Goal: Task Accomplishment & Management: Use online tool/utility

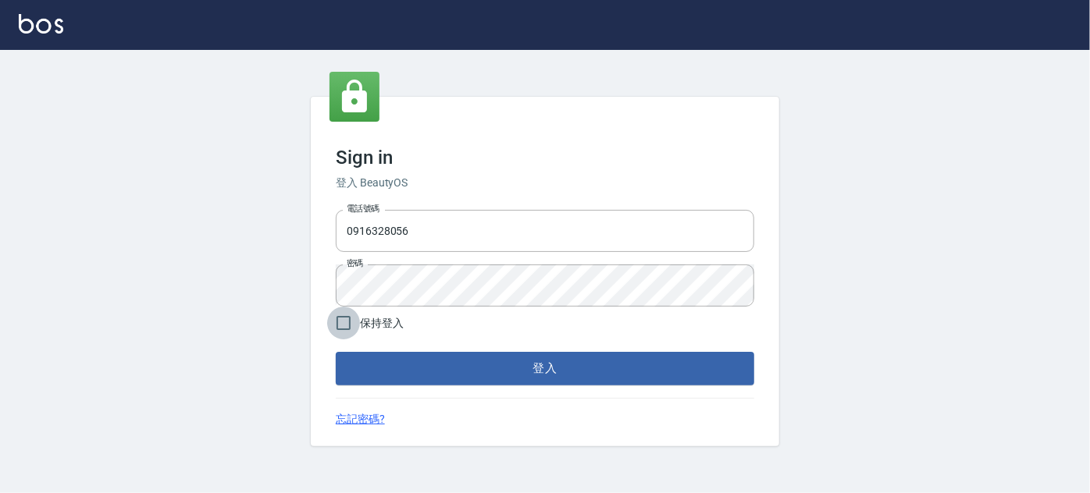
click at [351, 326] on input "保持登入" at bounding box center [343, 323] width 33 height 33
checkbox input "true"
click at [426, 376] on button "登入" at bounding box center [545, 368] width 418 height 33
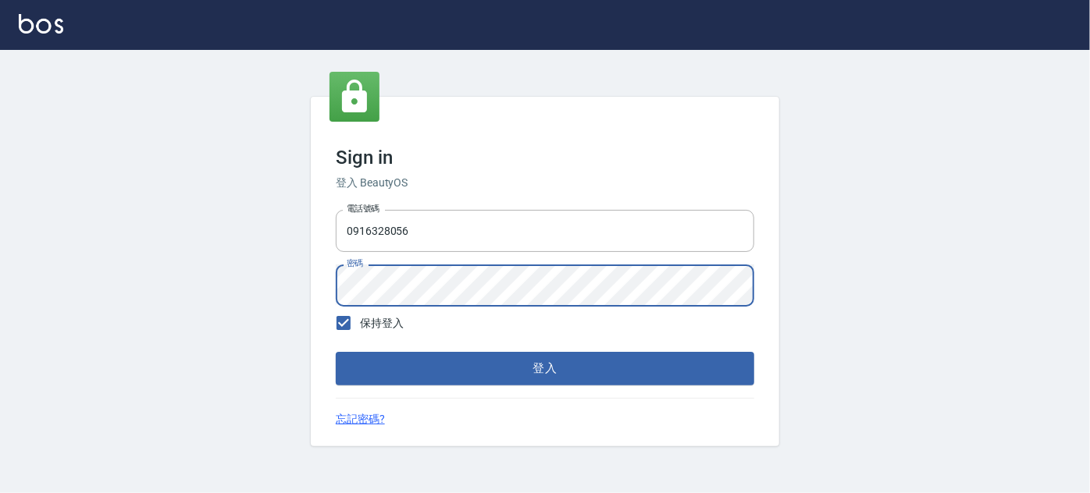
click at [336, 352] on button "登入" at bounding box center [545, 368] width 418 height 33
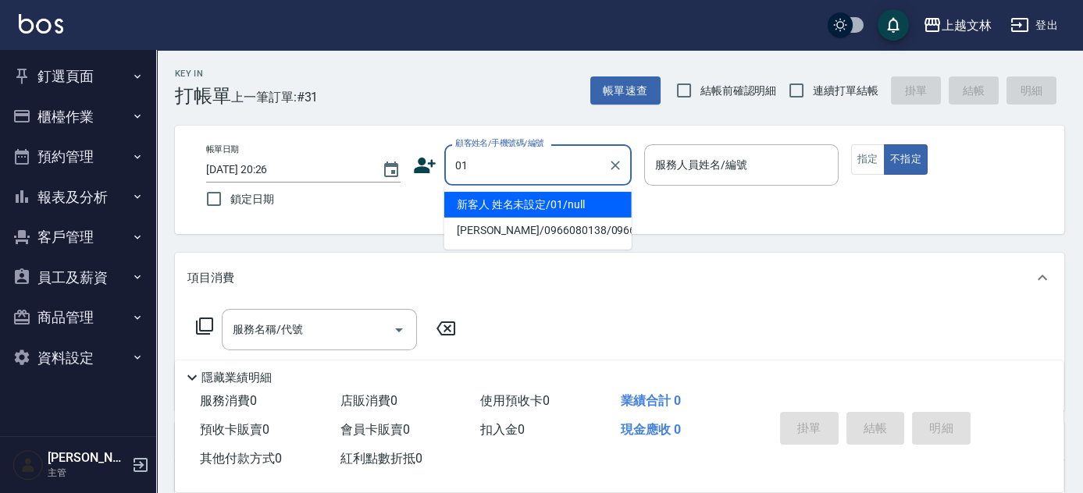
type input "新客人 姓名未設定/01/null"
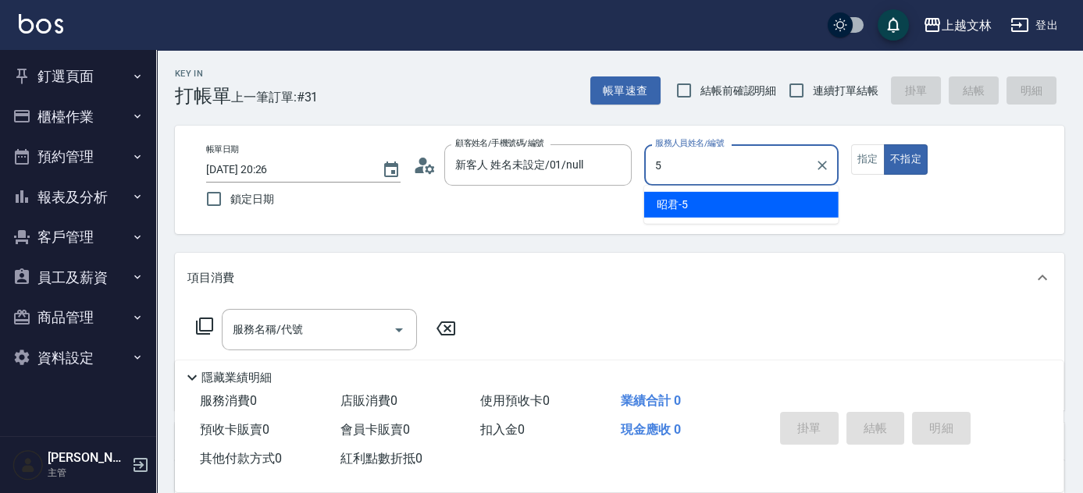
type input "昭君-5"
type button "false"
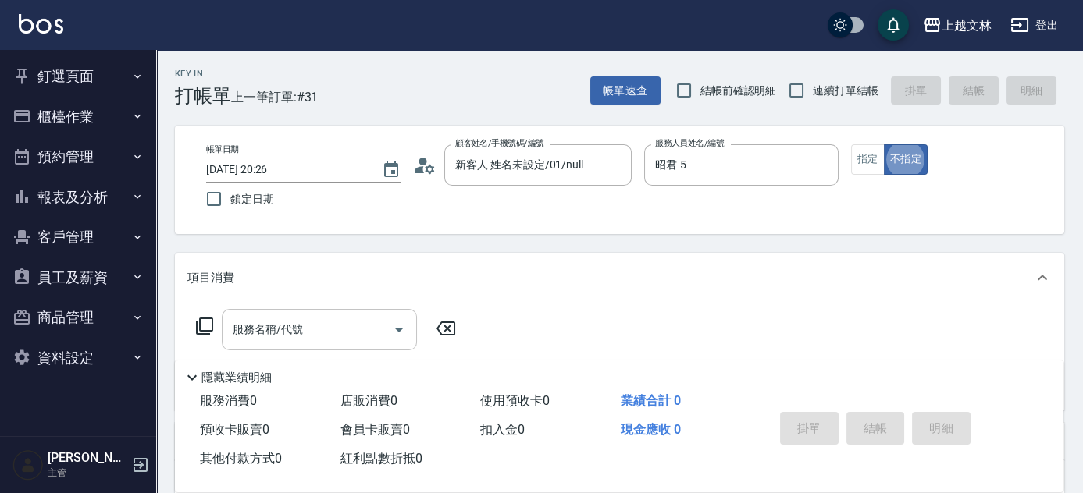
click at [354, 345] on div "服務名稱/代號" at bounding box center [319, 329] width 195 height 41
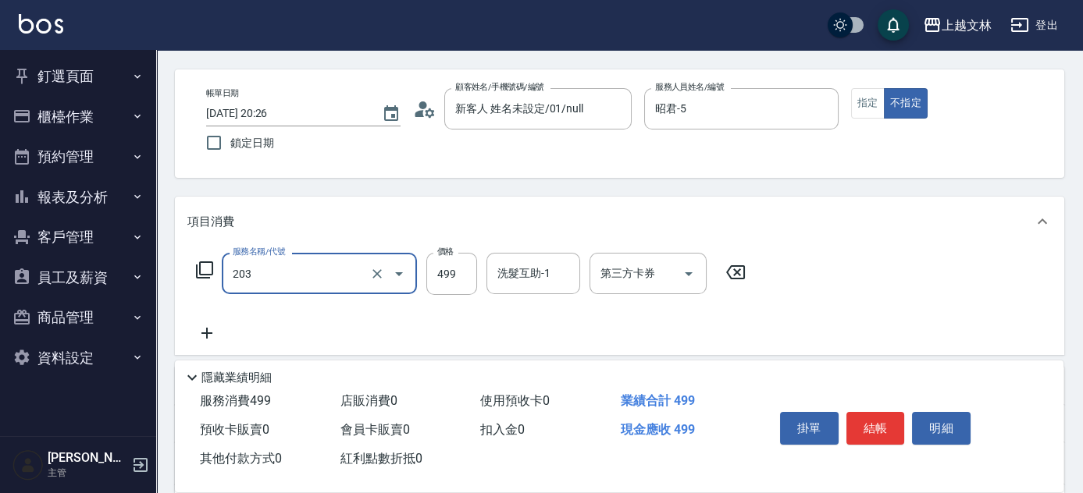
scroll to position [70, 0]
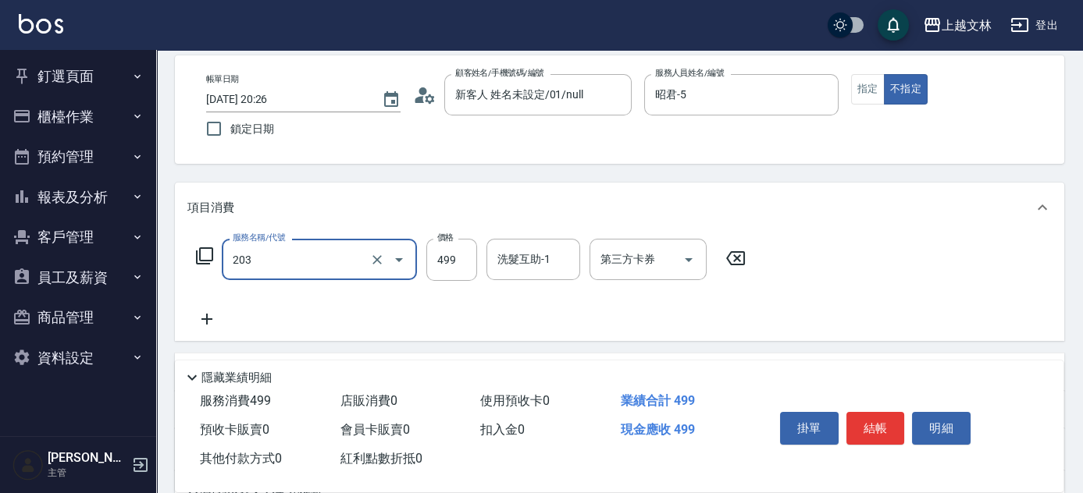
type input "B級洗+剪(203)"
click at [205, 317] on icon at bounding box center [206, 319] width 39 height 19
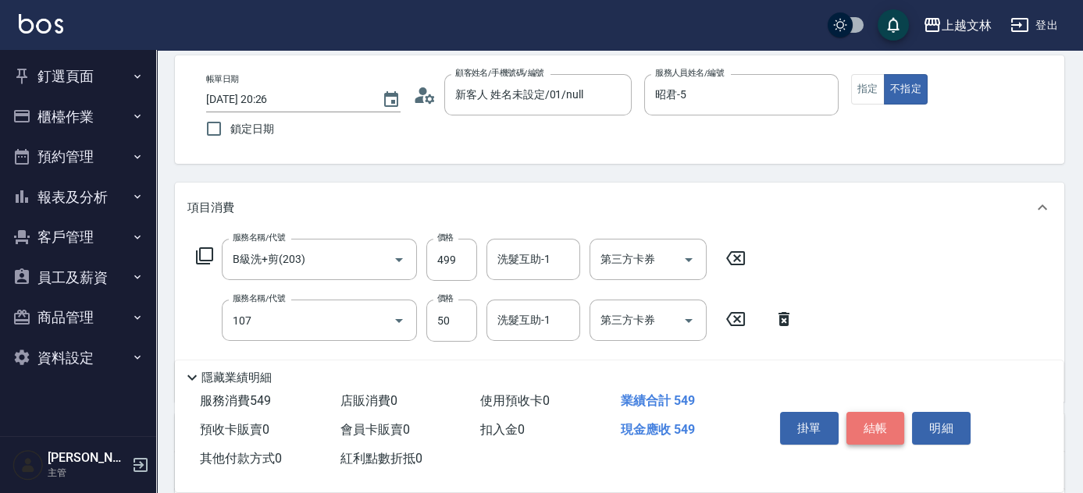
type input "精油(107)"
click at [868, 429] on button "結帳" at bounding box center [875, 428] width 59 height 33
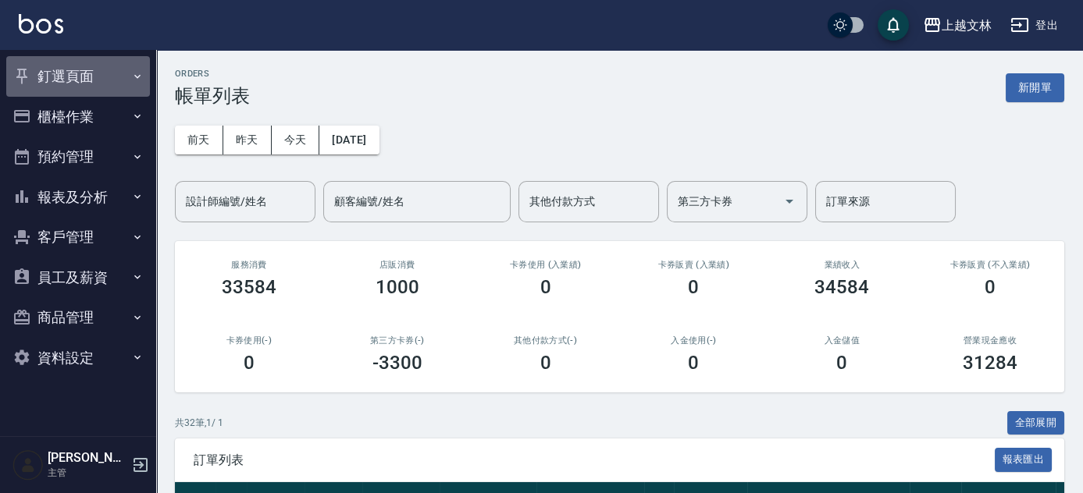
click at [78, 77] on button "釘選頁面" at bounding box center [78, 76] width 144 height 41
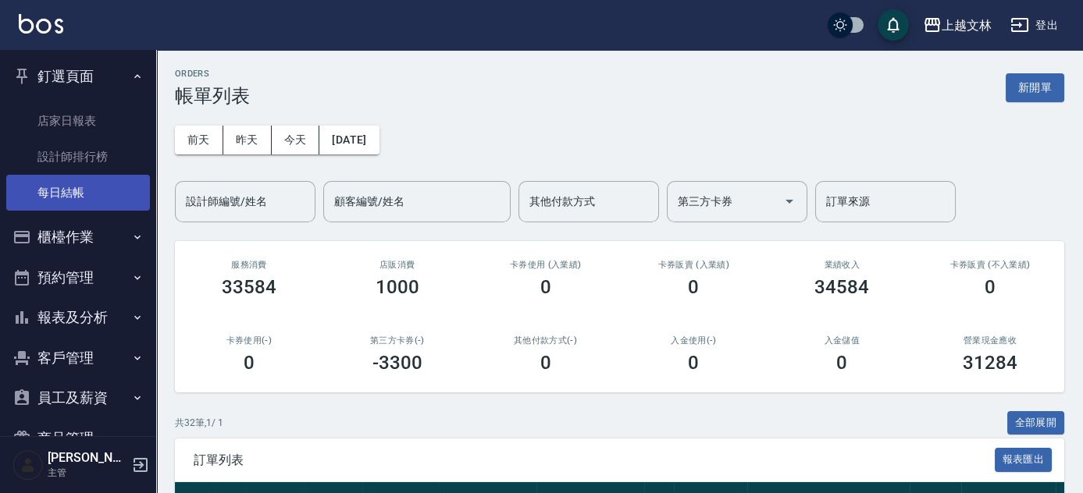
click at [81, 195] on link "每日結帳" at bounding box center [78, 193] width 144 height 36
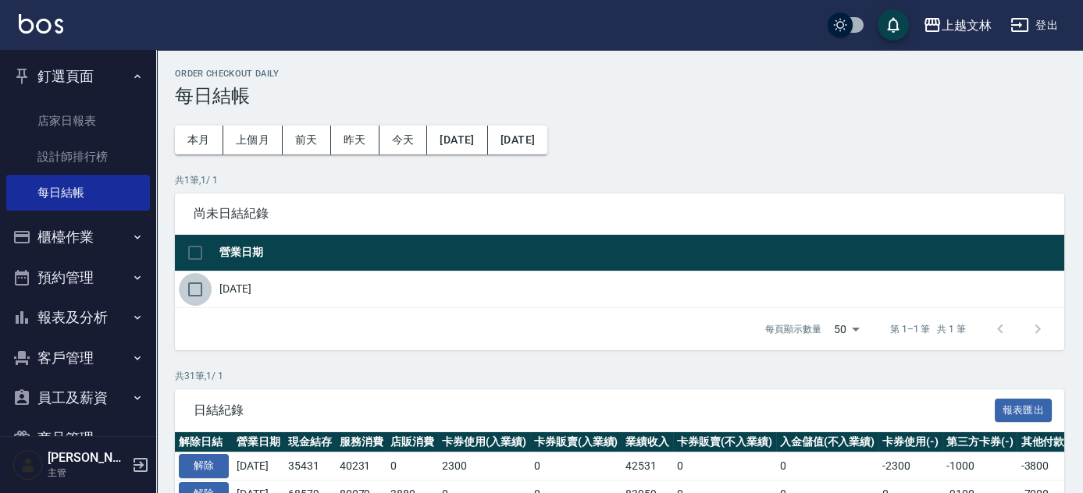
click at [194, 287] on input "checkbox" at bounding box center [195, 289] width 33 height 33
checkbox input "true"
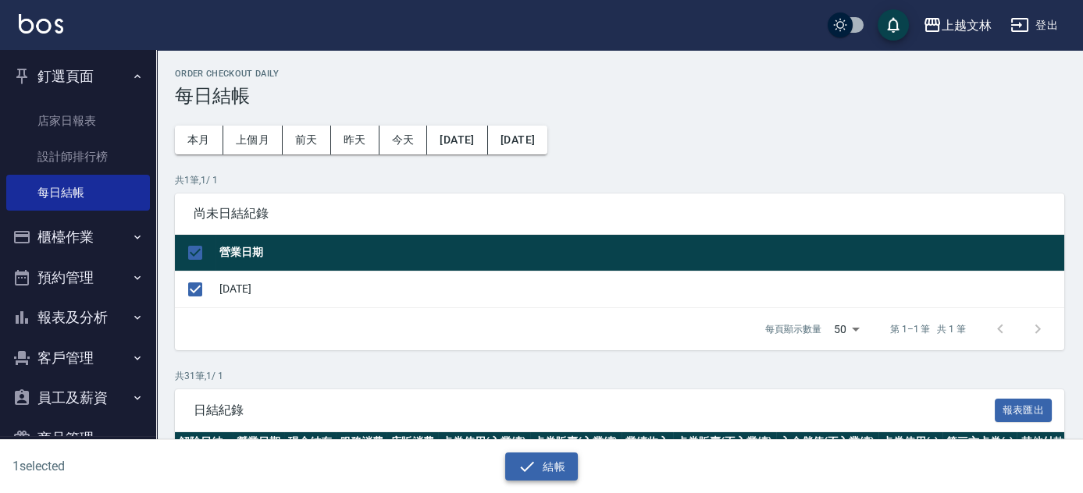
click at [556, 474] on button "結帳" at bounding box center [541, 467] width 73 height 29
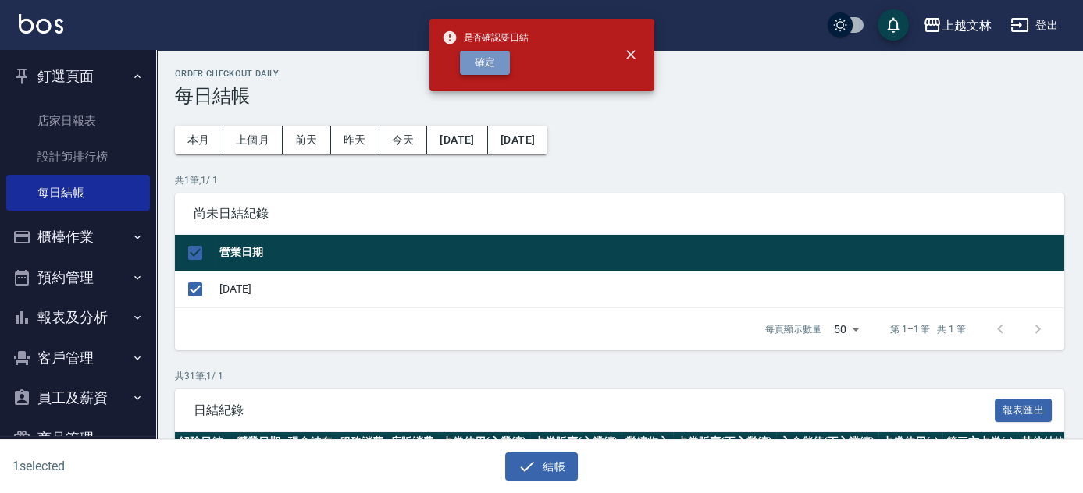
click at [485, 52] on button "確定" at bounding box center [485, 63] width 50 height 24
checkbox input "false"
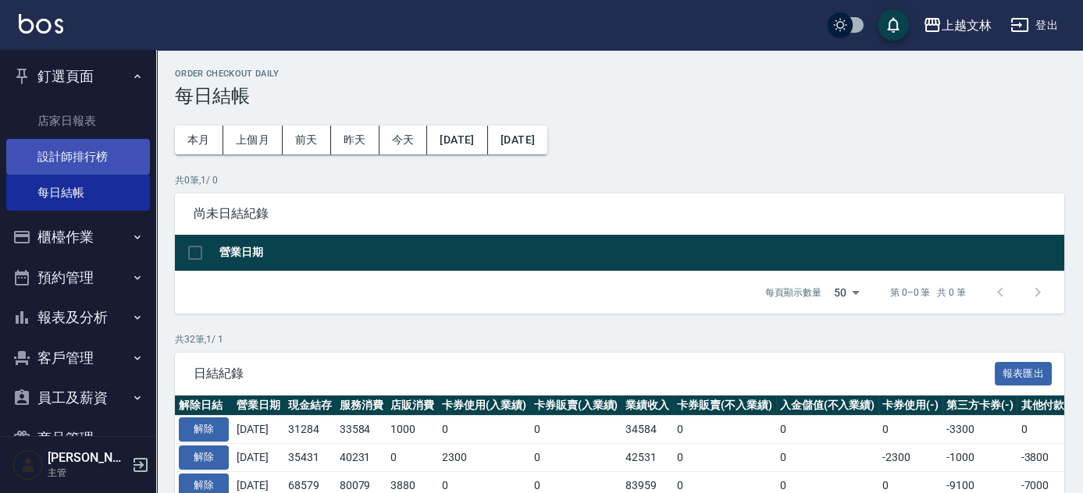
click at [89, 151] on link "設計師排行榜" at bounding box center [78, 157] width 144 height 36
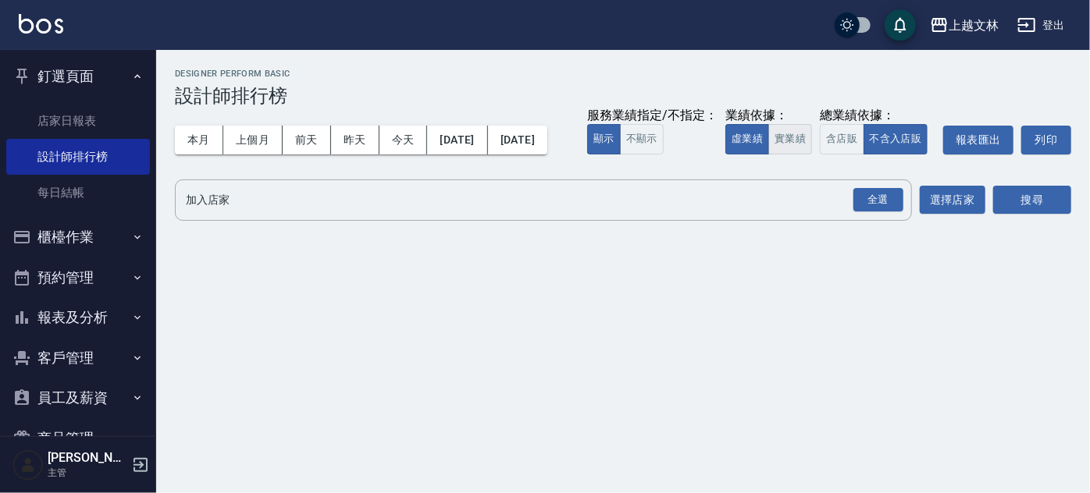
click at [768, 155] on button "實業績" at bounding box center [790, 139] width 44 height 30
click at [888, 212] on div "全選" at bounding box center [878, 200] width 50 height 24
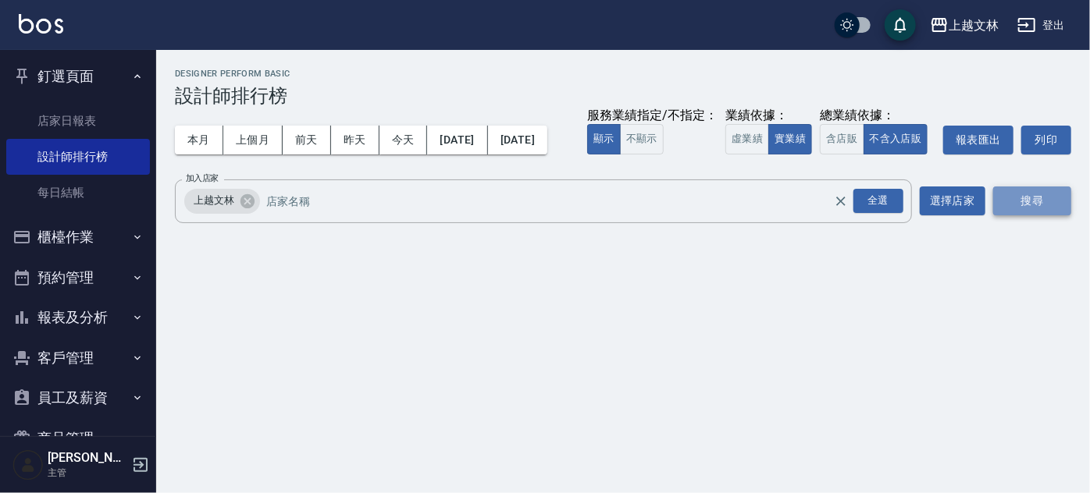
click at [1028, 215] on button "搜尋" at bounding box center [1032, 201] width 78 height 29
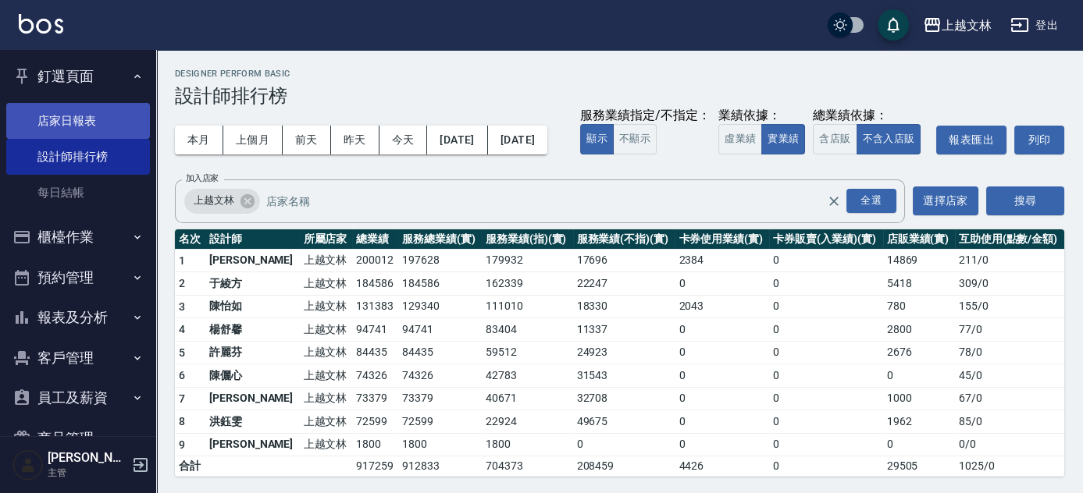
click at [48, 121] on link "店家日報表" at bounding box center [78, 121] width 144 height 36
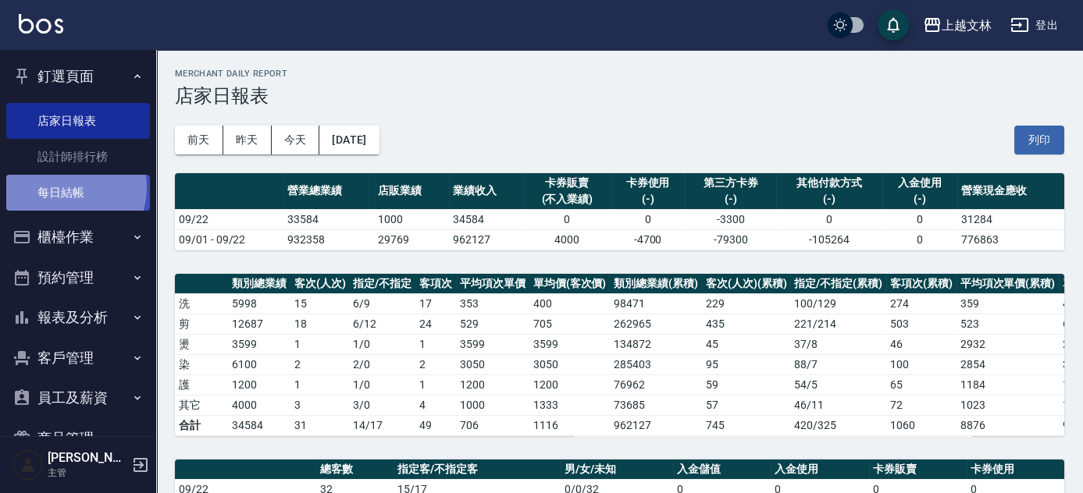
click at [62, 187] on link "每日結帳" at bounding box center [78, 193] width 144 height 36
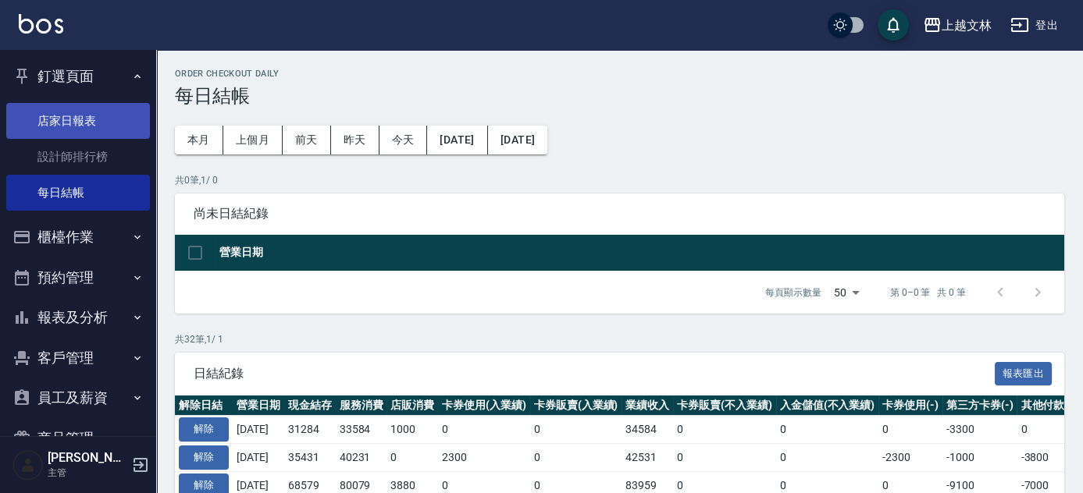
click at [56, 124] on link "店家日報表" at bounding box center [78, 121] width 144 height 36
